Goal: Transaction & Acquisition: Purchase product/service

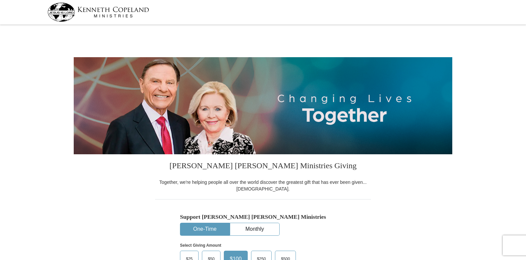
select select "FL"
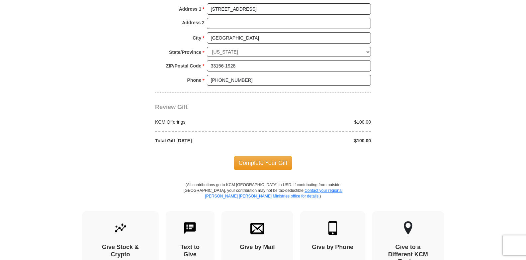
scroll to position [532, 0]
click at [262, 164] on span "Complete Your Gift" at bounding box center [263, 162] width 59 height 14
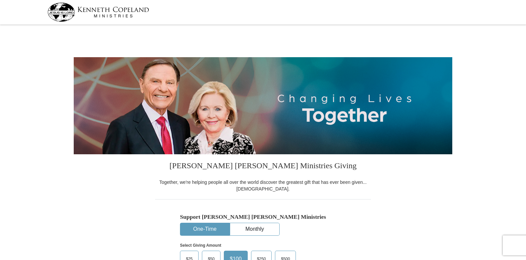
select select "FL"
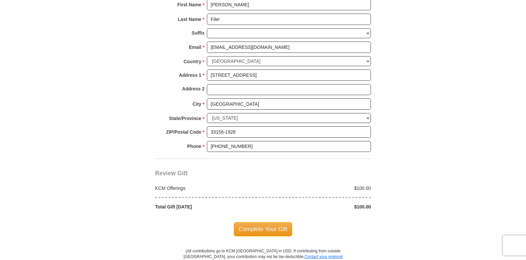
scroll to position [532, 0]
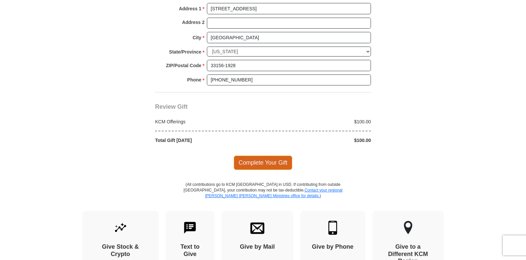
click at [267, 162] on span "Complete Your Gift" at bounding box center [263, 162] width 59 height 14
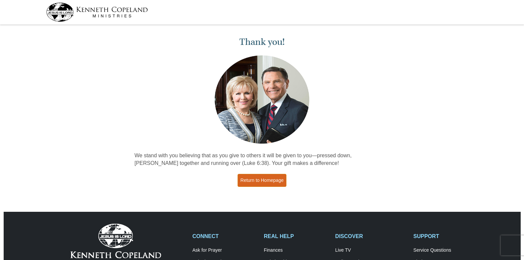
click at [262, 180] on link "Return to Homepage" at bounding box center [262, 180] width 49 height 13
